Goal: Task Accomplishment & Management: Manage account settings

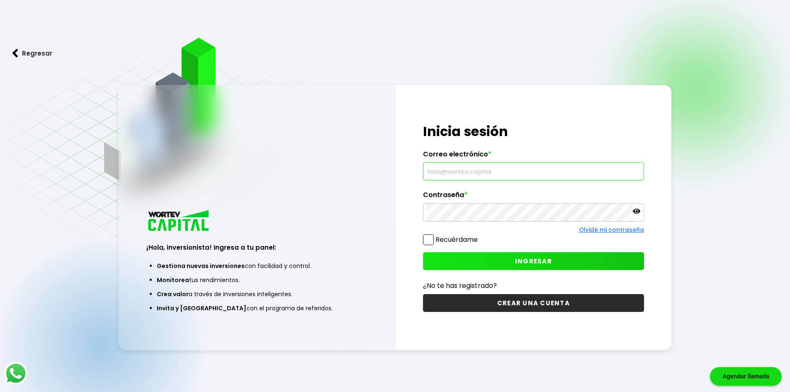
click at [475, 172] on input "text" at bounding box center [534, 171] width 214 height 17
type input "[EMAIL_ADDRESS][DOMAIN_NAME]"
click at [548, 259] on span "INGRESAR" at bounding box center [533, 261] width 37 height 9
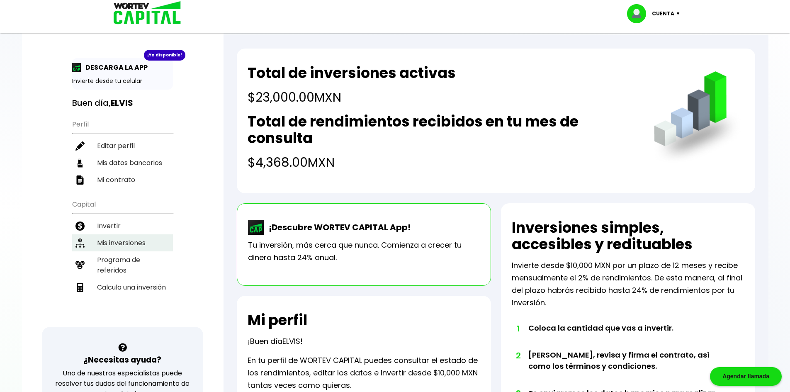
click at [134, 236] on li "Mis inversiones" at bounding box center [122, 242] width 101 height 17
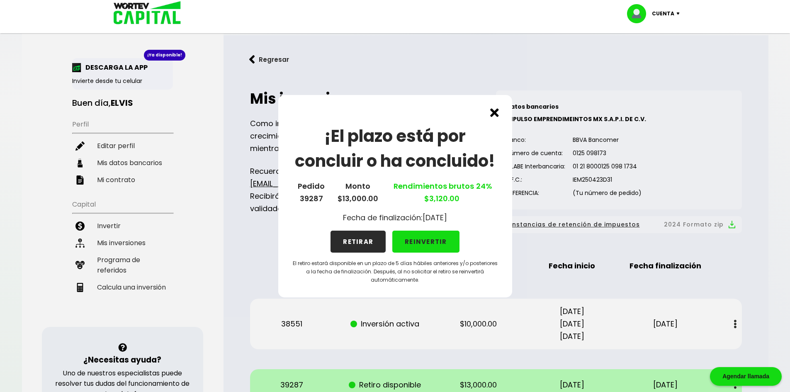
click at [496, 112] on img at bounding box center [494, 112] width 9 height 9
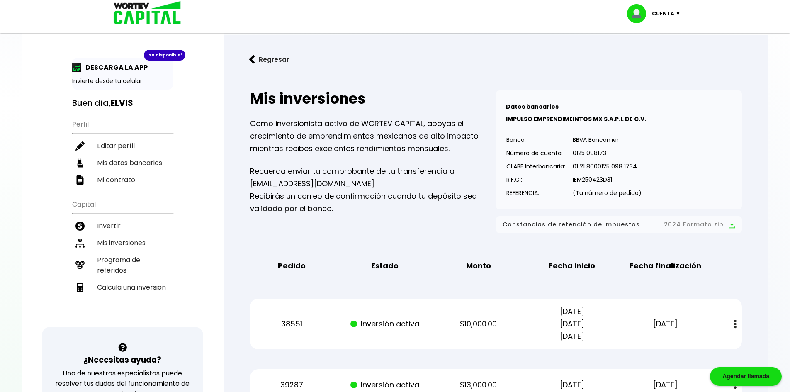
click at [683, 14] on img at bounding box center [680, 13] width 11 height 2
click at [663, 60] on li "Cerrar sesión" at bounding box center [654, 55] width 66 height 17
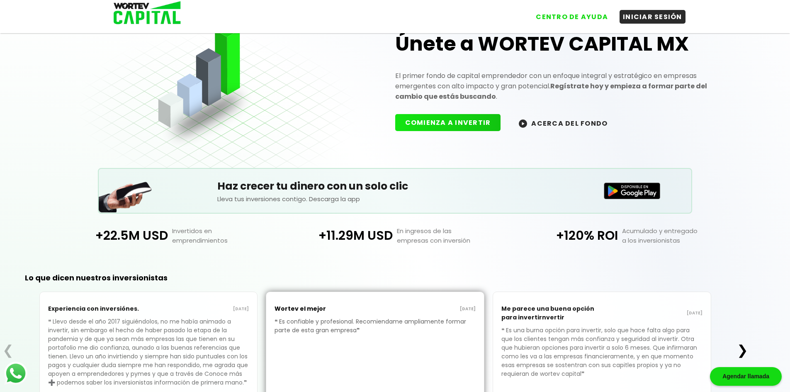
scroll to position [97, 0]
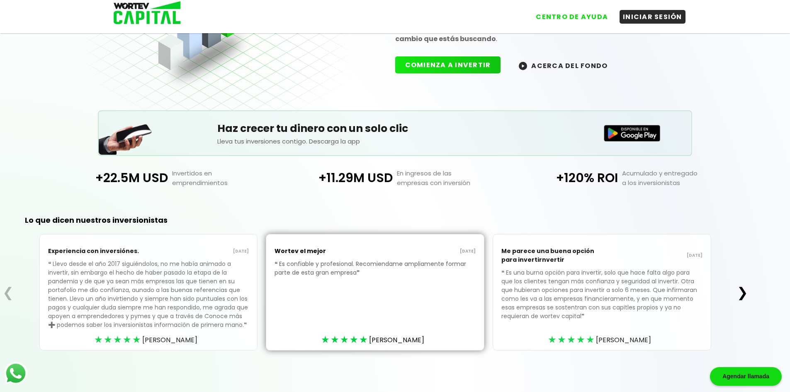
click at [757, 198] on div "+22.5M USD Invertidos en emprendimientos +11.29M USD En ingresos de las empresa…" at bounding box center [395, 178] width 751 height 44
click at [759, 226] on div "Lo que dicen nuestros inversionistas ❮ Experiencia con inversiónes. [DATE] ❝ Ll…" at bounding box center [395, 296] width 790 height 192
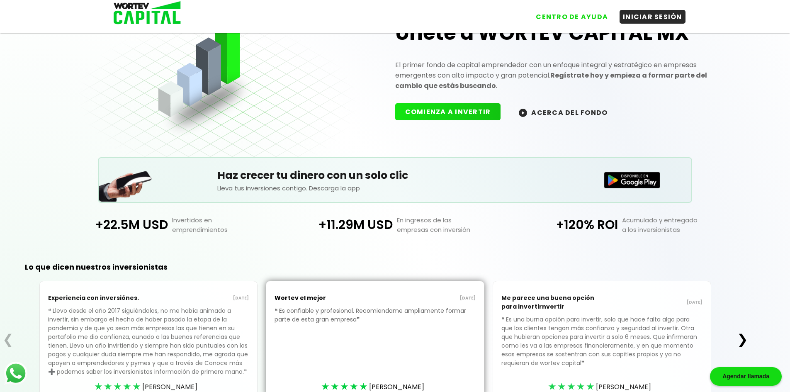
scroll to position [0, 0]
